Goal: Submit feedback/report problem

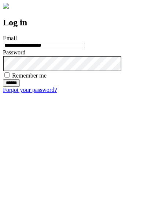
click at [20, 87] on input "******" at bounding box center [11, 82] width 17 height 7
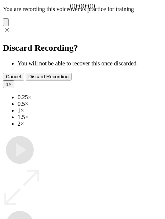
type input "**********"
